Goal: Book appointment/travel/reservation

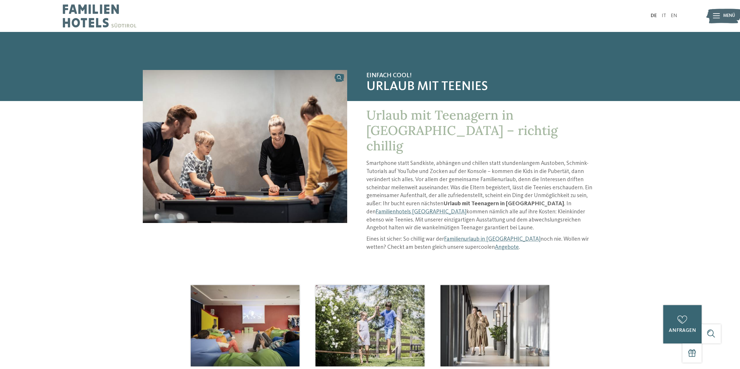
drag, startPoint x: 713, startPoint y: 13, endPoint x: 715, endPoint y: 16, distance: 3.5
click at [713, 15] on icon at bounding box center [716, 15] width 7 height 5
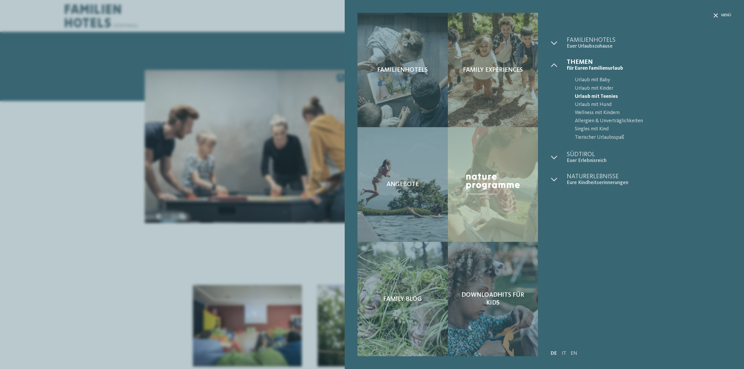
click at [712, 13] on div "Menü" at bounding box center [641, 25] width 181 height 24
click at [723, 13] on span "Menü" at bounding box center [726, 15] width 10 height 5
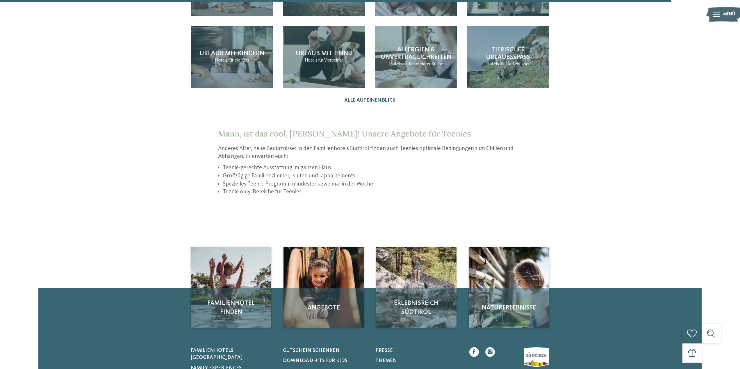
scroll to position [843, 0]
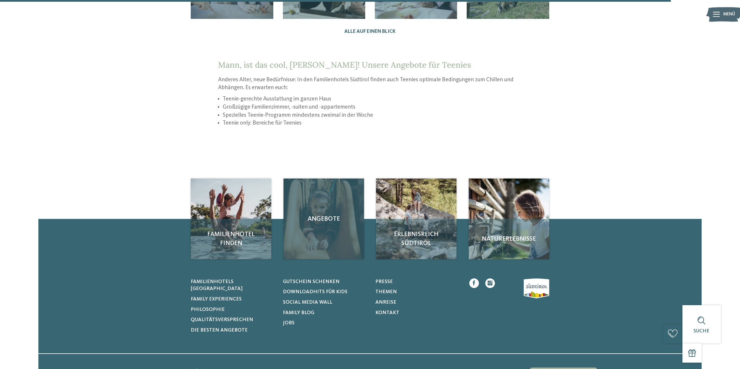
click at [324, 228] on div "Angebote" at bounding box center [323, 219] width 81 height 81
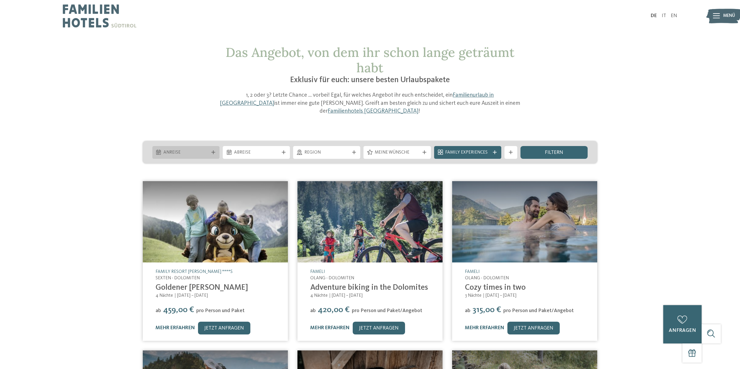
click at [182, 150] on span "Anreise" at bounding box center [185, 153] width 45 height 6
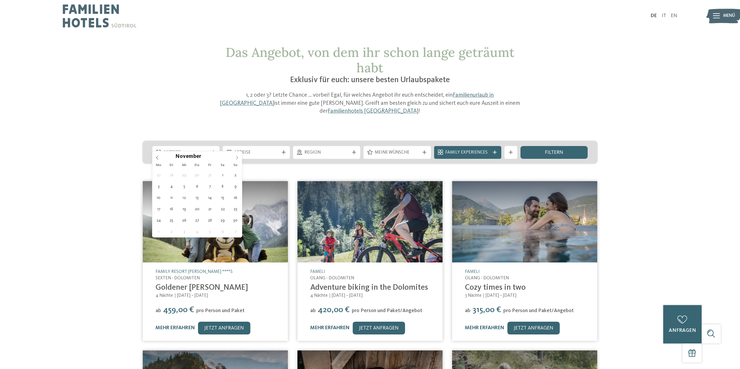
click at [236, 156] on icon at bounding box center [237, 158] width 4 height 4
click at [238, 157] on icon at bounding box center [237, 158] width 4 height 4
type div "28.12.2025"
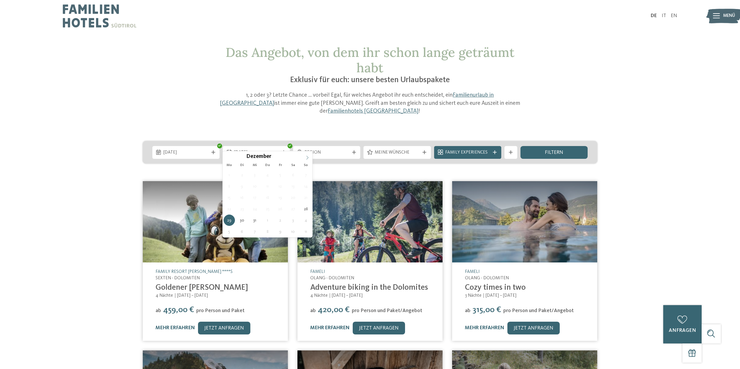
type input "****"
click at [305, 158] on span at bounding box center [307, 156] width 10 height 10
type div "02.01.2026"
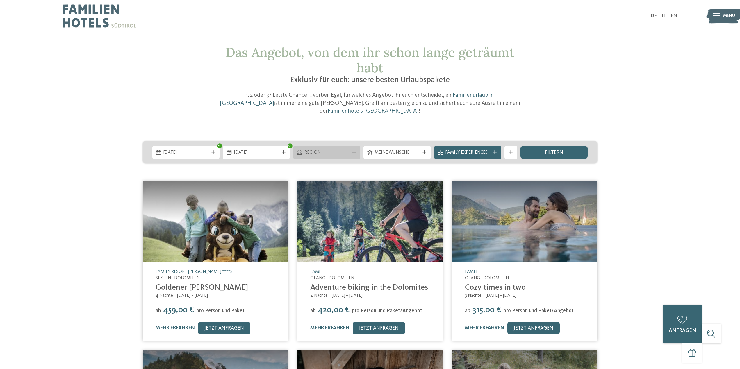
click at [336, 150] on span "Region" at bounding box center [326, 153] width 45 height 6
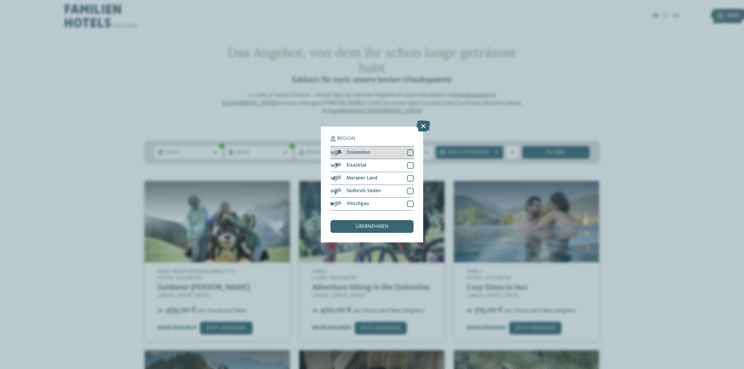
click at [354, 150] on span "Dolomiten" at bounding box center [358, 152] width 24 height 5
click at [401, 178] on div "Meraner Land" at bounding box center [372, 178] width 83 height 13
click at [405, 190] on div "Südtirols Süden" at bounding box center [372, 191] width 83 height 13
click at [379, 229] on span "übernehmen" at bounding box center [372, 226] width 33 height 5
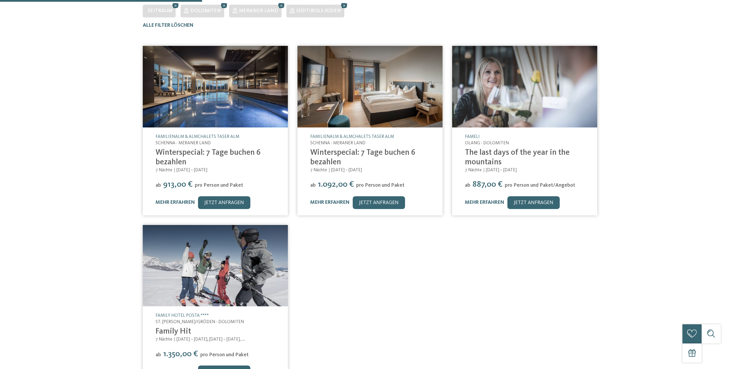
scroll to position [175, 0]
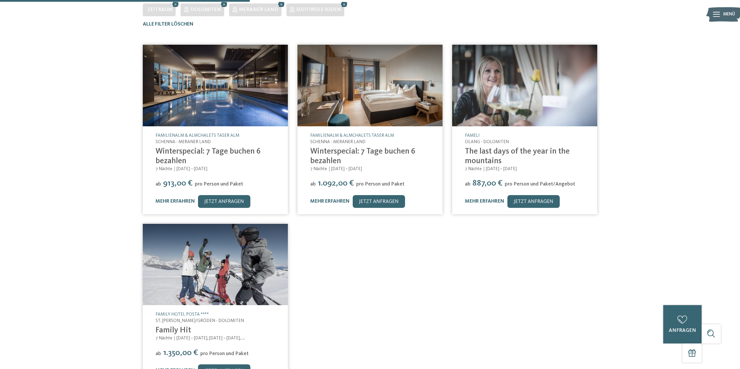
click at [237, 76] on img at bounding box center [215, 86] width 145 height 82
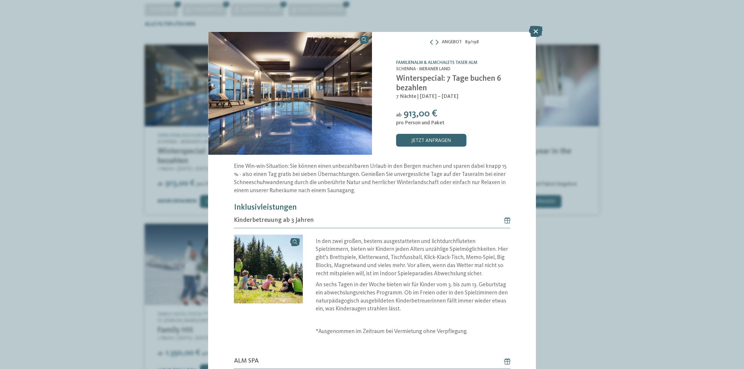
click at [329, 123] on img at bounding box center [290, 93] width 164 height 123
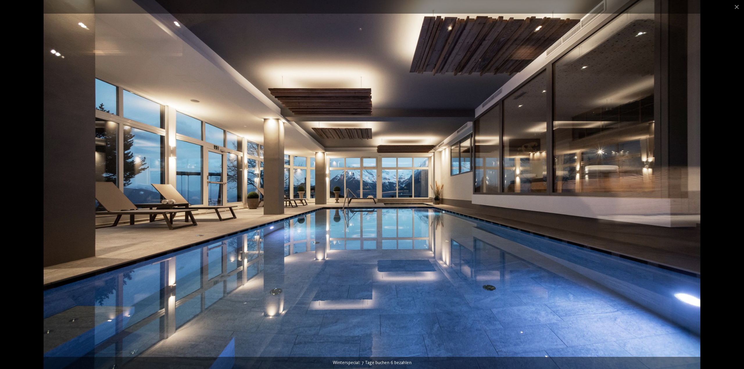
click at [592, 224] on img at bounding box center [372, 184] width 657 height 369
click at [642, 203] on img at bounding box center [372, 184] width 657 height 369
click at [574, 358] on div "Winterspecial: 7 Tage buchen 6 bezahlen" at bounding box center [372, 363] width 744 height 12
click at [738, 8] on span at bounding box center [737, 7] width 15 height 14
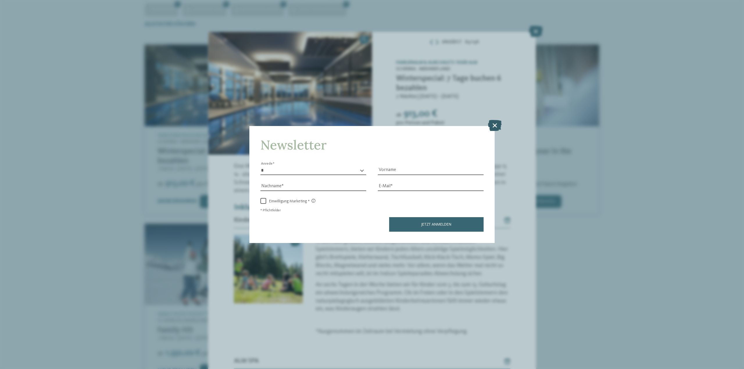
click at [496, 124] on icon at bounding box center [495, 125] width 14 height 11
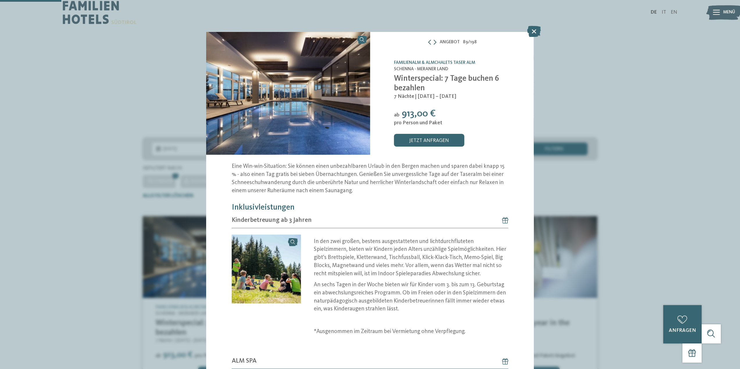
scroll to position [1, 0]
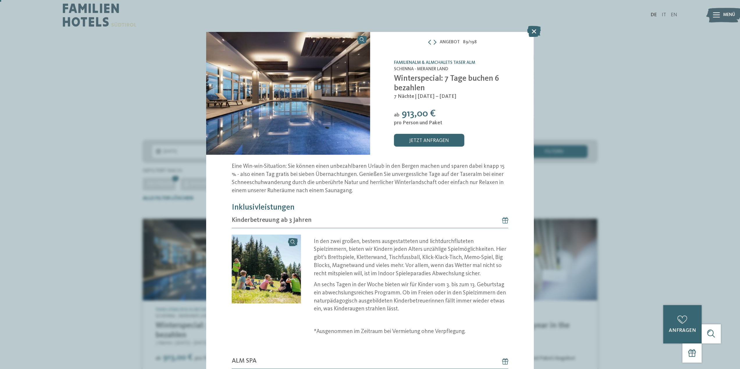
click at [531, 28] on div "DE IT EN Menü" at bounding box center [523, 15] width 307 height 32
click at [533, 32] on icon at bounding box center [534, 31] width 14 height 11
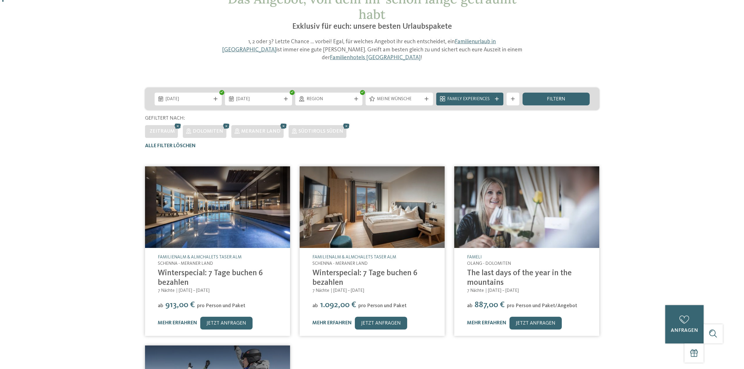
scroll to position [117, 0]
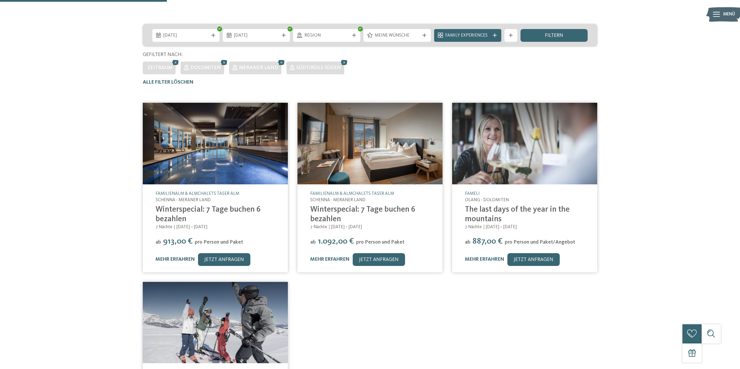
click at [391, 164] on img at bounding box center [369, 144] width 145 height 82
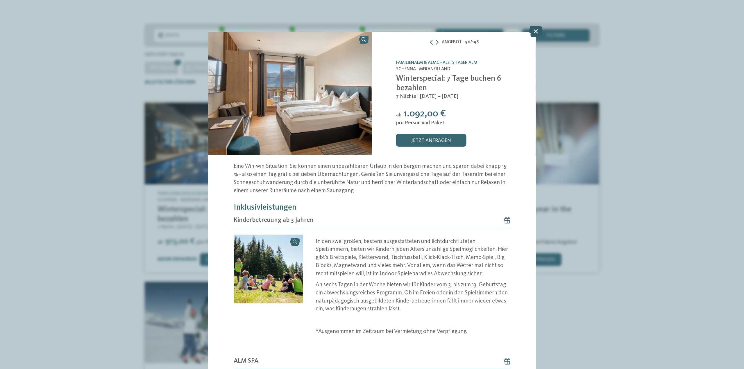
click at [539, 32] on icon at bounding box center [536, 31] width 14 height 11
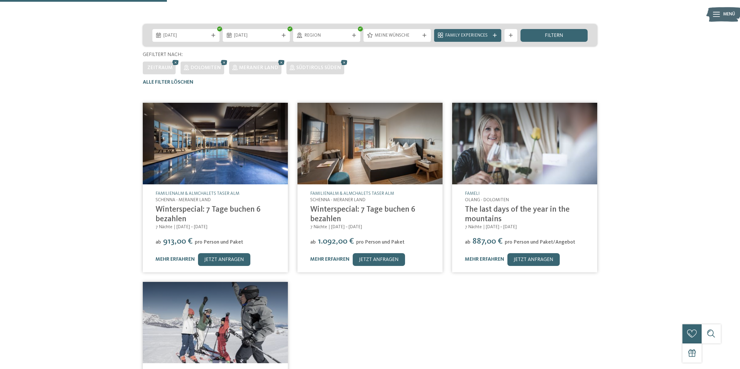
click at [517, 206] on link "The last days of the year in the mountains" at bounding box center [517, 215] width 105 height 18
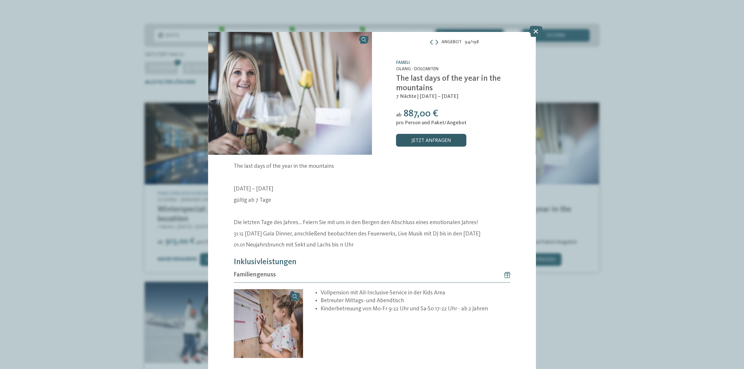
click at [425, 136] on link "jetzt anfragen" at bounding box center [431, 140] width 70 height 13
click at [435, 41] on icon at bounding box center [436, 42] width 3 height 5
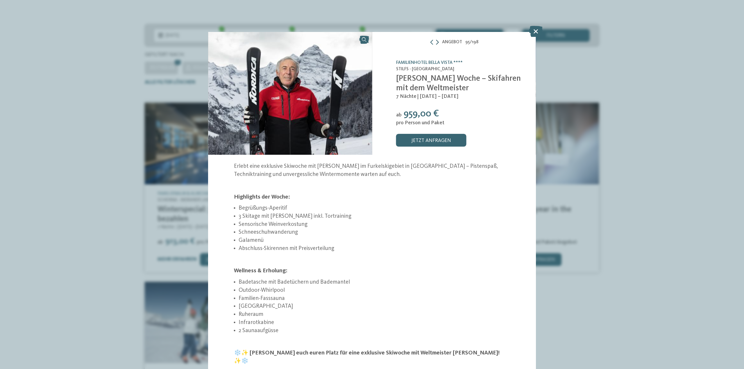
click at [436, 42] on icon at bounding box center [437, 42] width 3 height 5
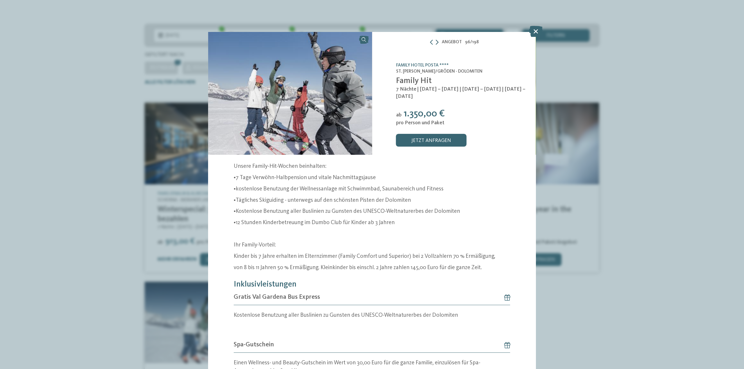
click at [436, 42] on icon at bounding box center [437, 42] width 3 height 5
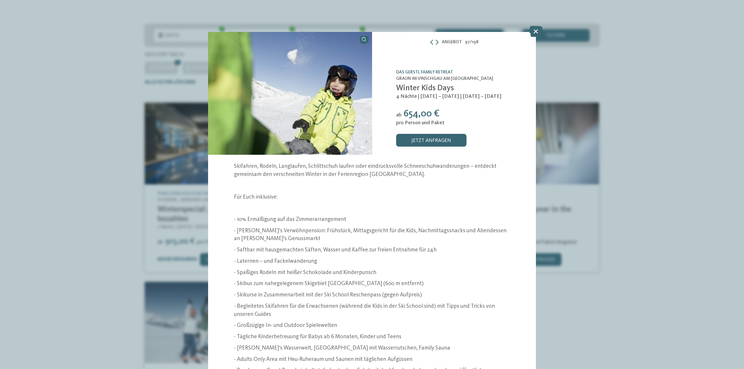
click at [436, 42] on icon at bounding box center [437, 42] width 3 height 5
click at [535, 33] on icon at bounding box center [536, 31] width 14 height 11
